Goal: Navigation & Orientation: Find specific page/section

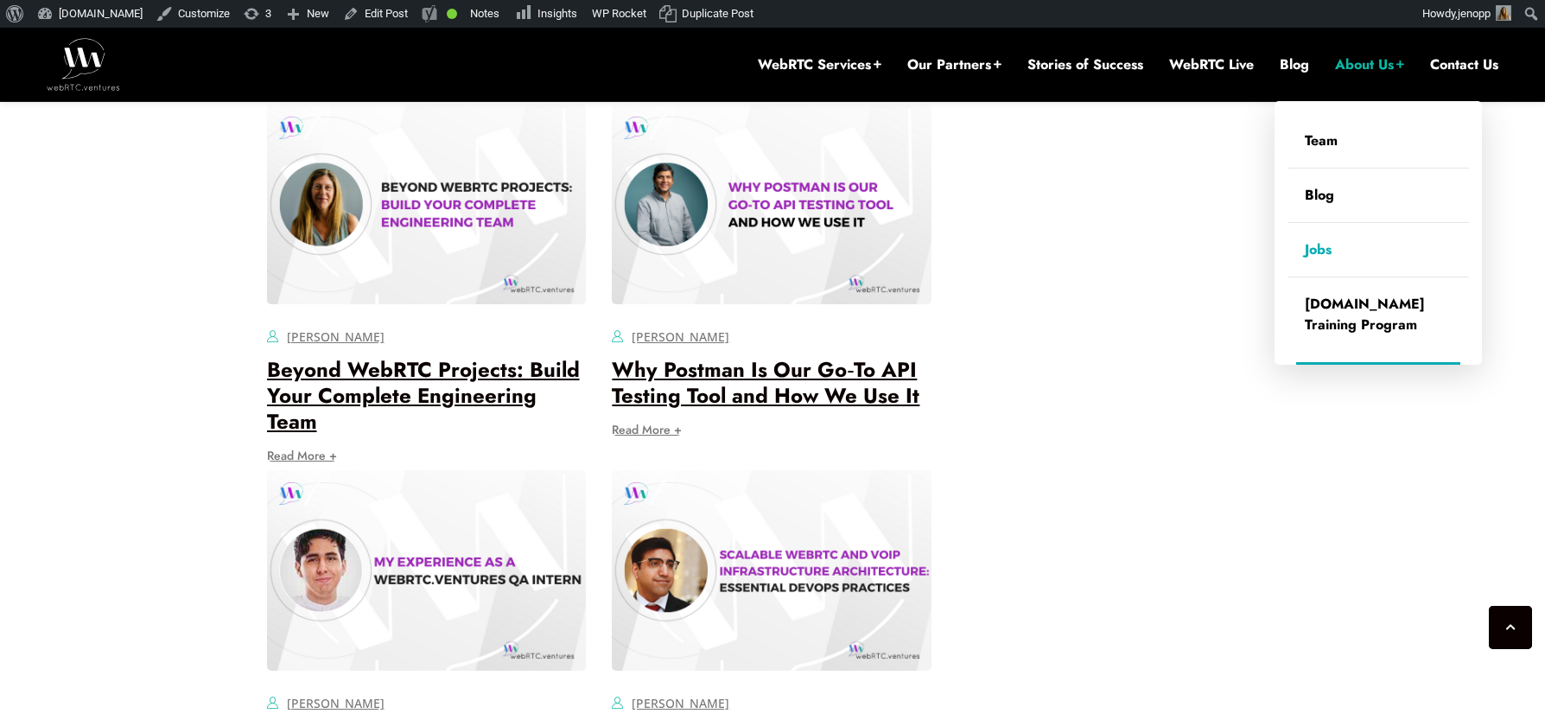
click at [1323, 246] on link "Jobs" at bounding box center [1377, 250] width 181 height 54
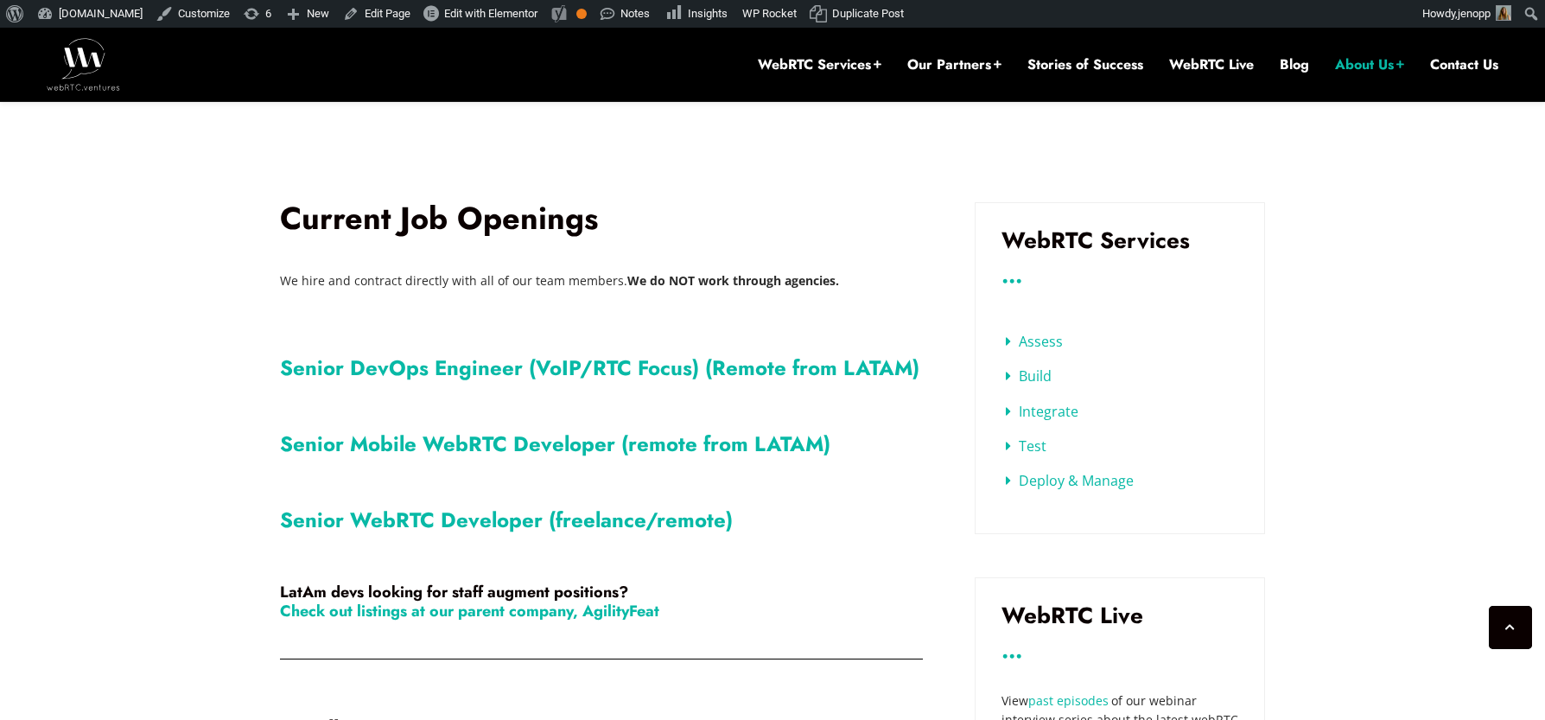
scroll to position [568, 0]
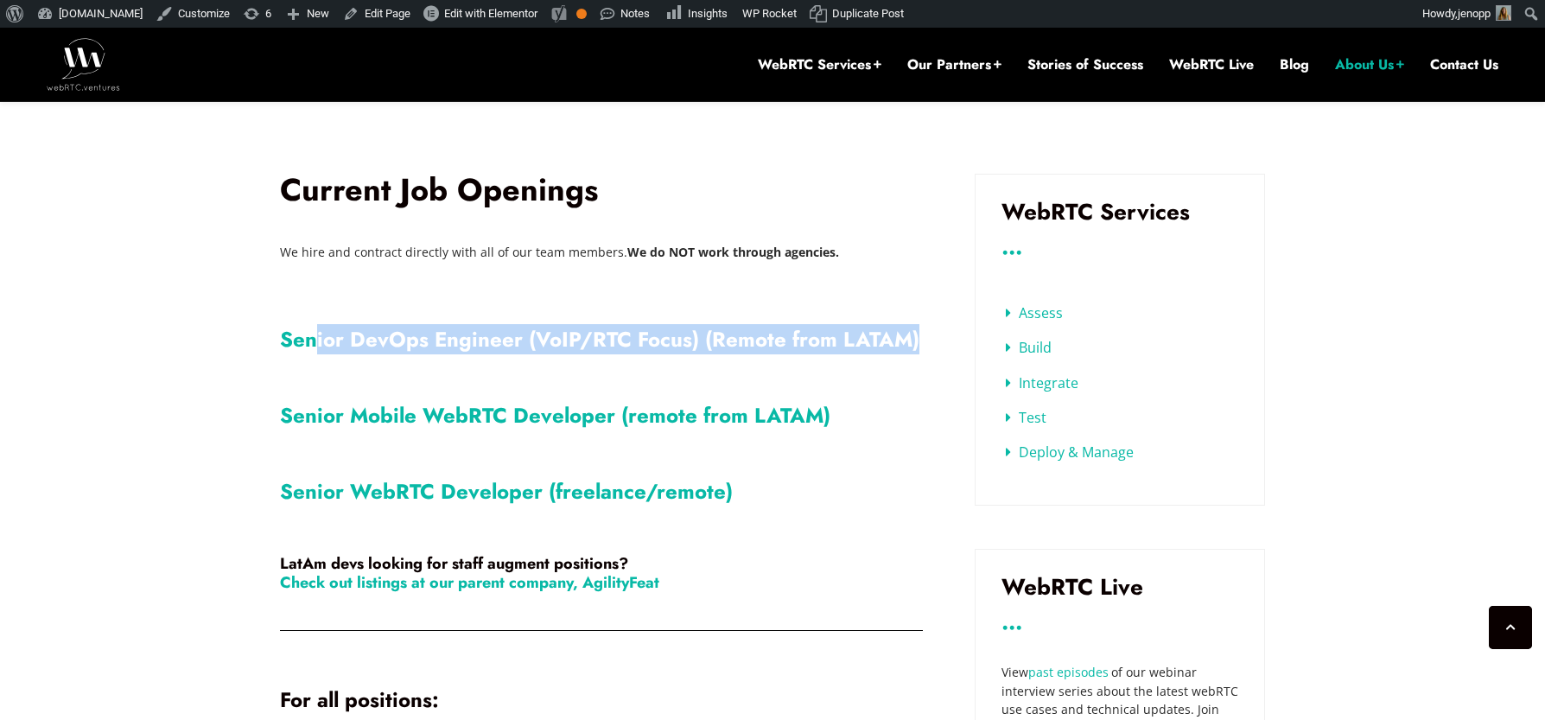
drag, startPoint x: 868, startPoint y: 344, endPoint x: 314, endPoint y: 347, distance: 553.8
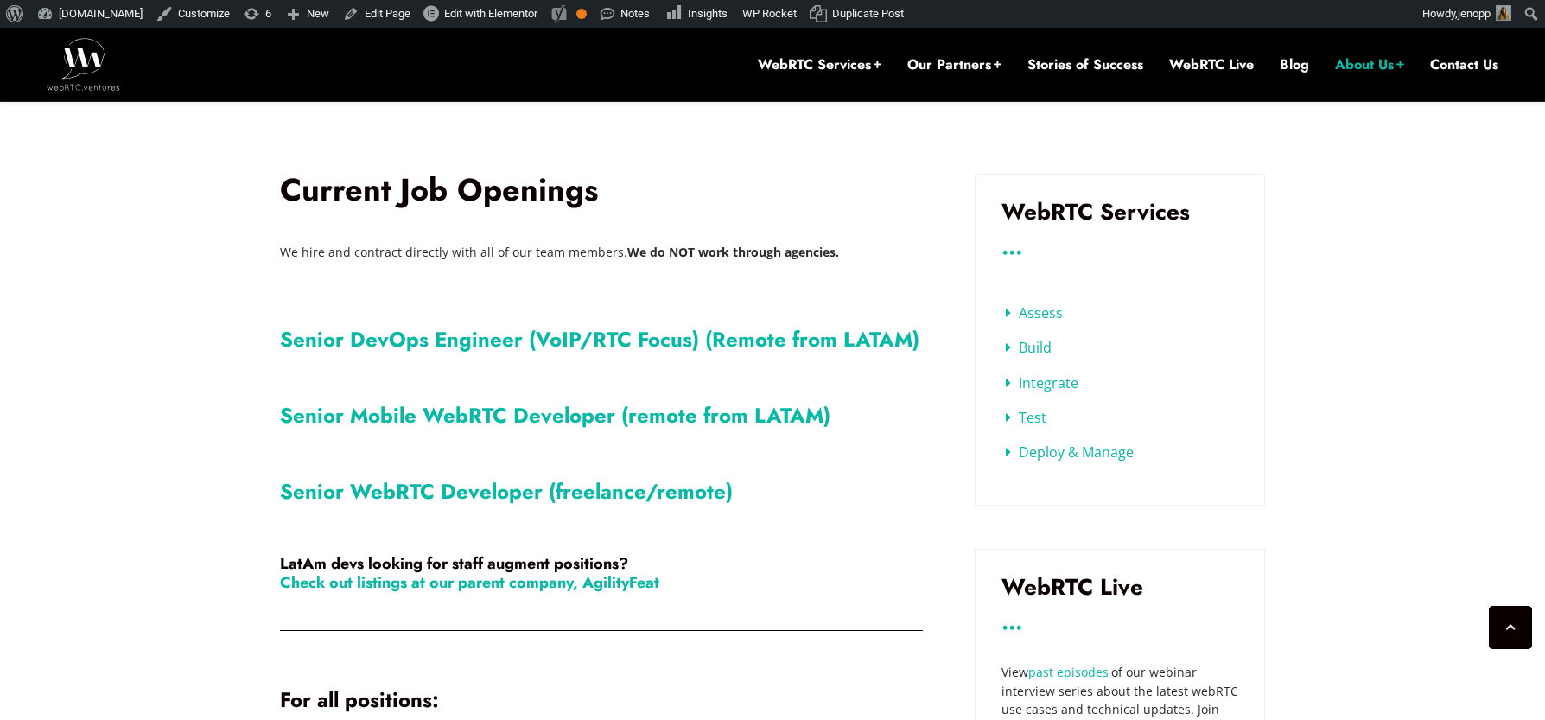
click at [769, 333] on link "Senior DevOps Engineer (VoIP/RTC Focus) (Remote from LATAM)" at bounding box center [599, 339] width 639 height 30
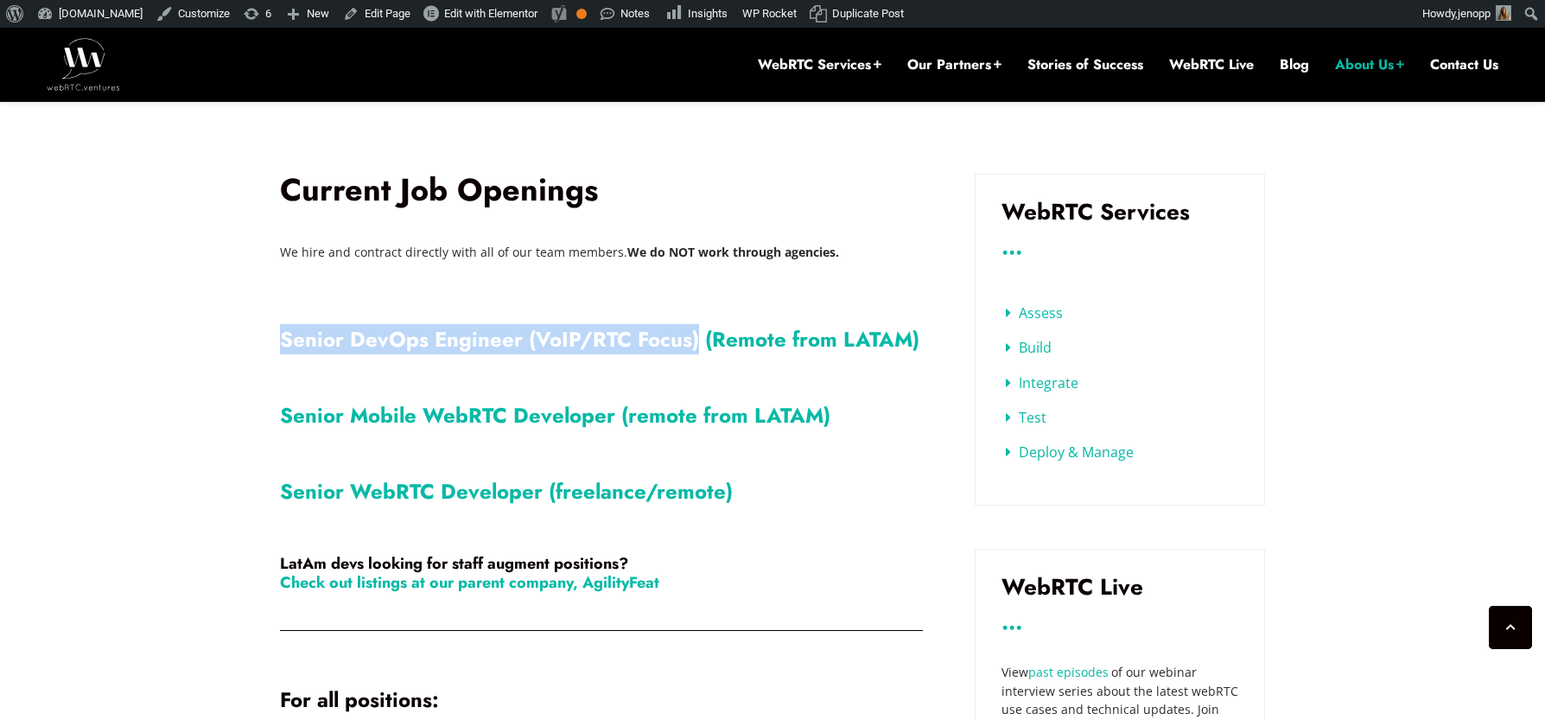
drag, startPoint x: 244, startPoint y: 346, endPoint x: 695, endPoint y: 350, distance: 451.0
copy link "Senior DevOps Engineer (VoIP/RTC Focus)"
click at [458, 335] on link "Senior DevOps Engineer (VoIP/RTC Focus) (Remote from LATAM)" at bounding box center [599, 339] width 639 height 30
